Goal: Task Accomplishment & Management: Manage account settings

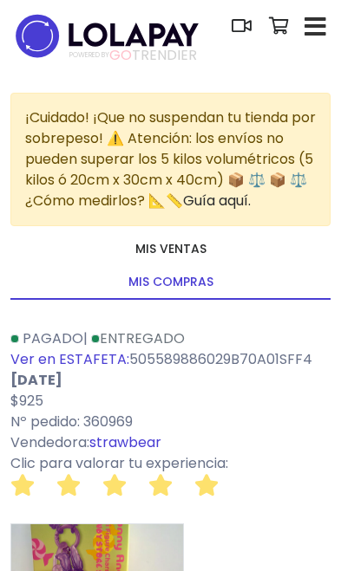
click at [170, 251] on link "Mis ventas" at bounding box center [170, 250] width 320 height 34
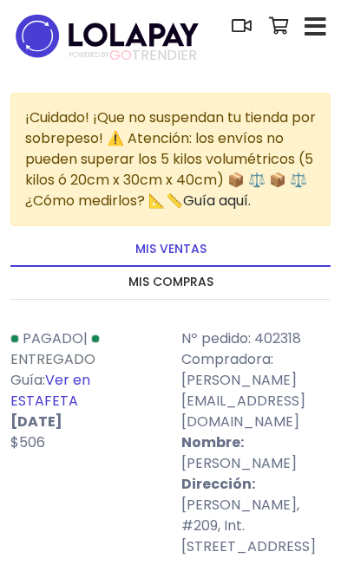
click at [315, 26] on icon "button" at bounding box center [315, 27] width 22 height 24
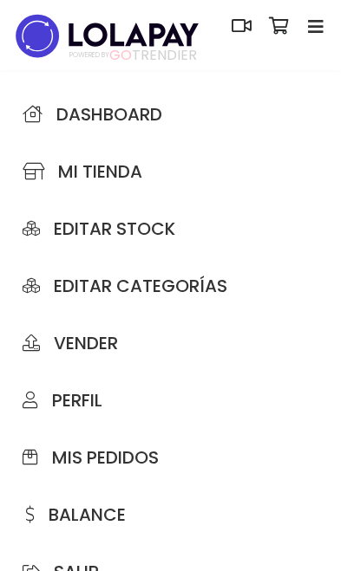
click at [84, 163] on span "Mi tienda" at bounding box center [83, 171] width 120 height 19
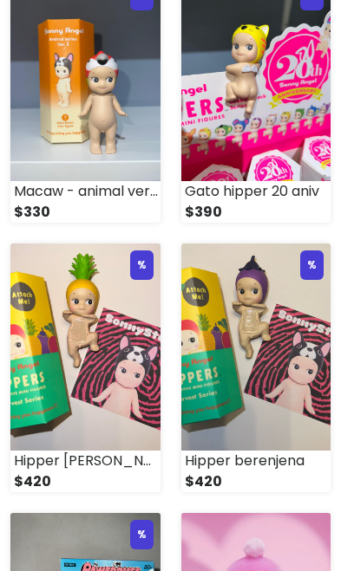
scroll to position [524, 0]
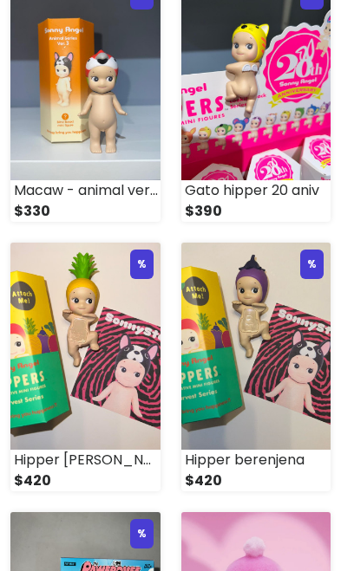
click at [283, 374] on img at bounding box center [256, 346] width 150 height 207
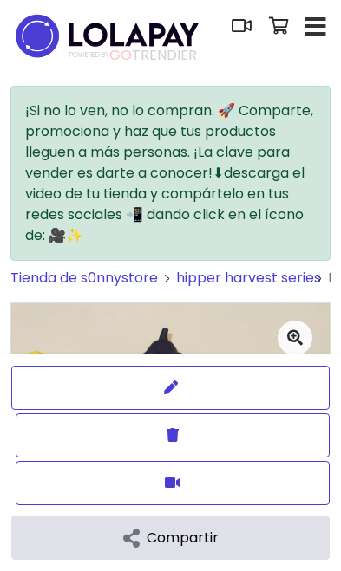
click at [258, 426] on button "Borrar" at bounding box center [173, 435] width 314 height 44
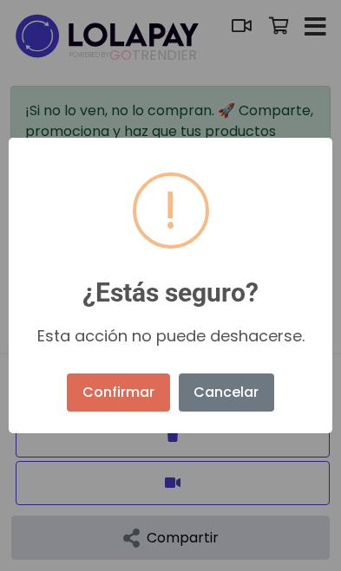
click at [131, 398] on button "Confirmar" at bounding box center [118, 393] width 102 height 38
